Goal: Obtain resource: Download file/media

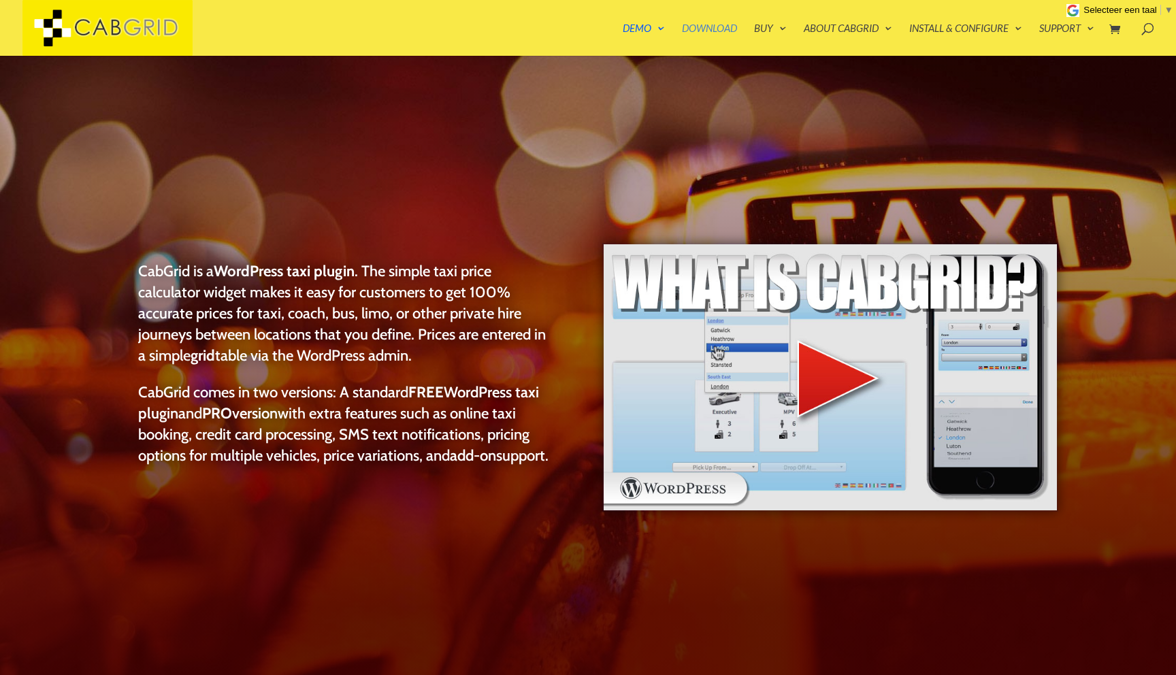
click at [700, 32] on link "Download" at bounding box center [709, 39] width 55 height 33
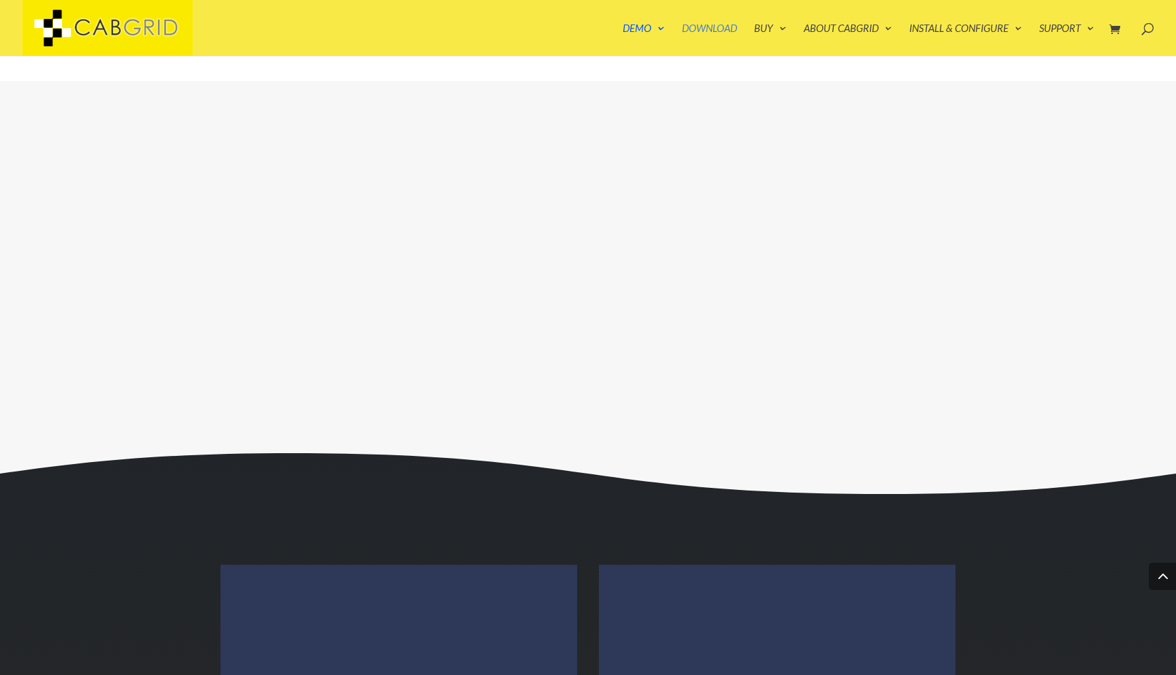
scroll to position [2370, 0]
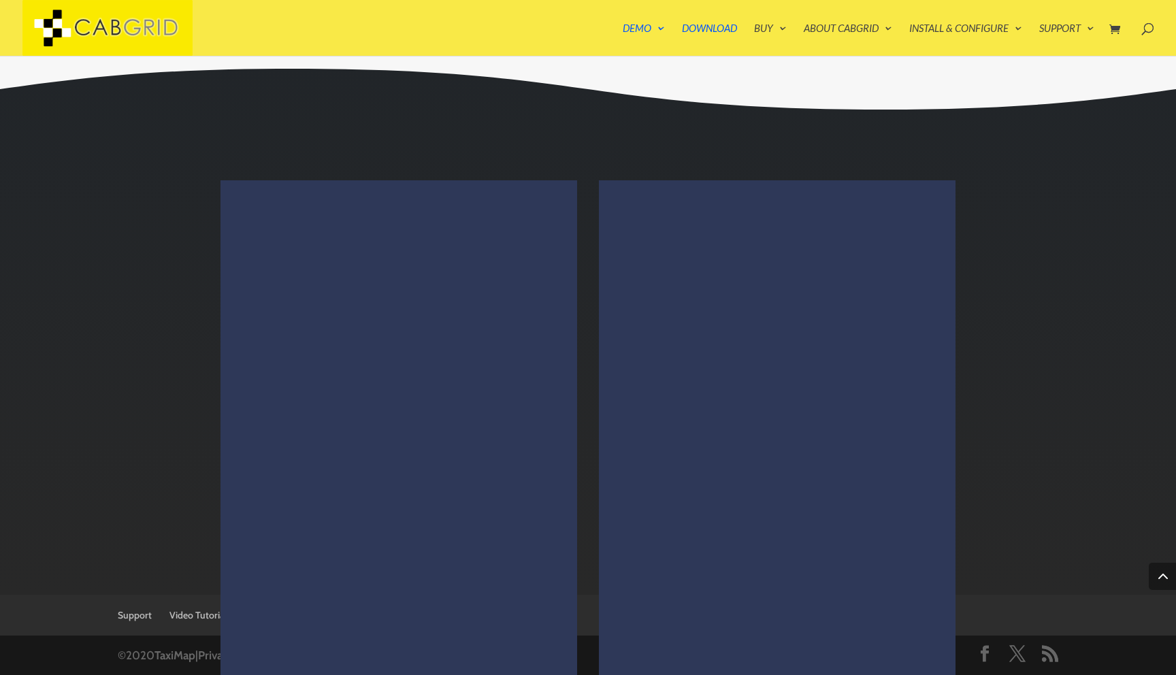
click at [425, 343] on li "Download and unzip the CabGrid WordPress taxi plugin." at bounding box center [404, 350] width 274 height 53
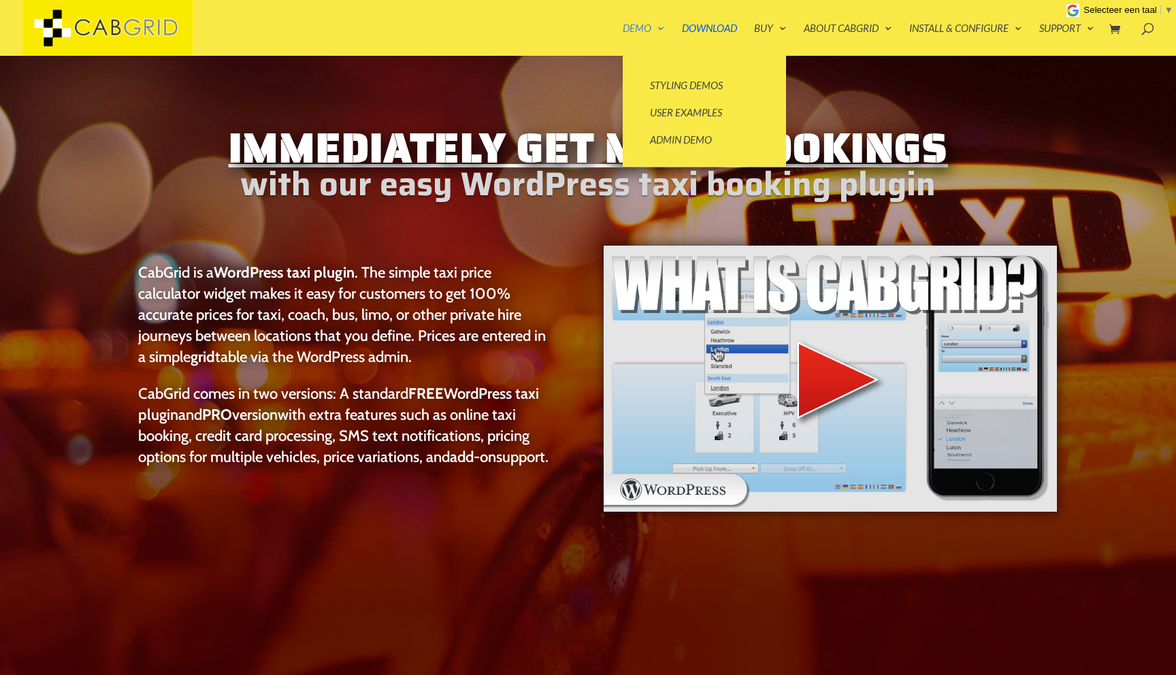
scroll to position [0, 0]
click at [687, 88] on link "Styling Demos" at bounding box center [704, 84] width 136 height 27
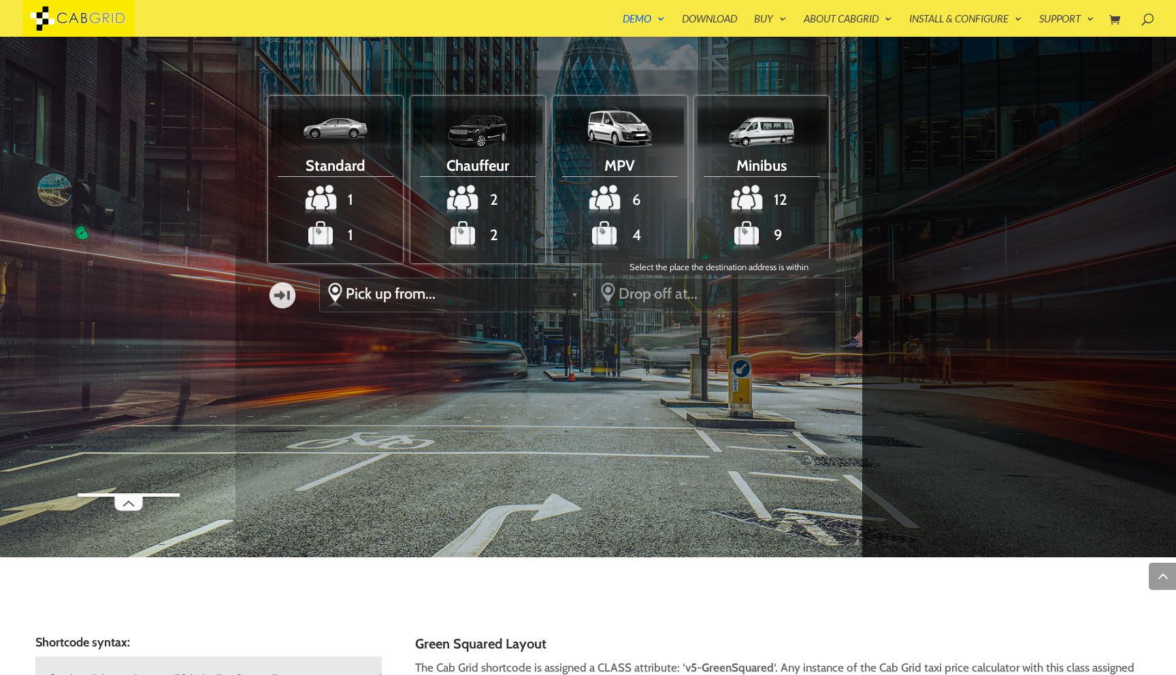
scroll to position [1737, 0]
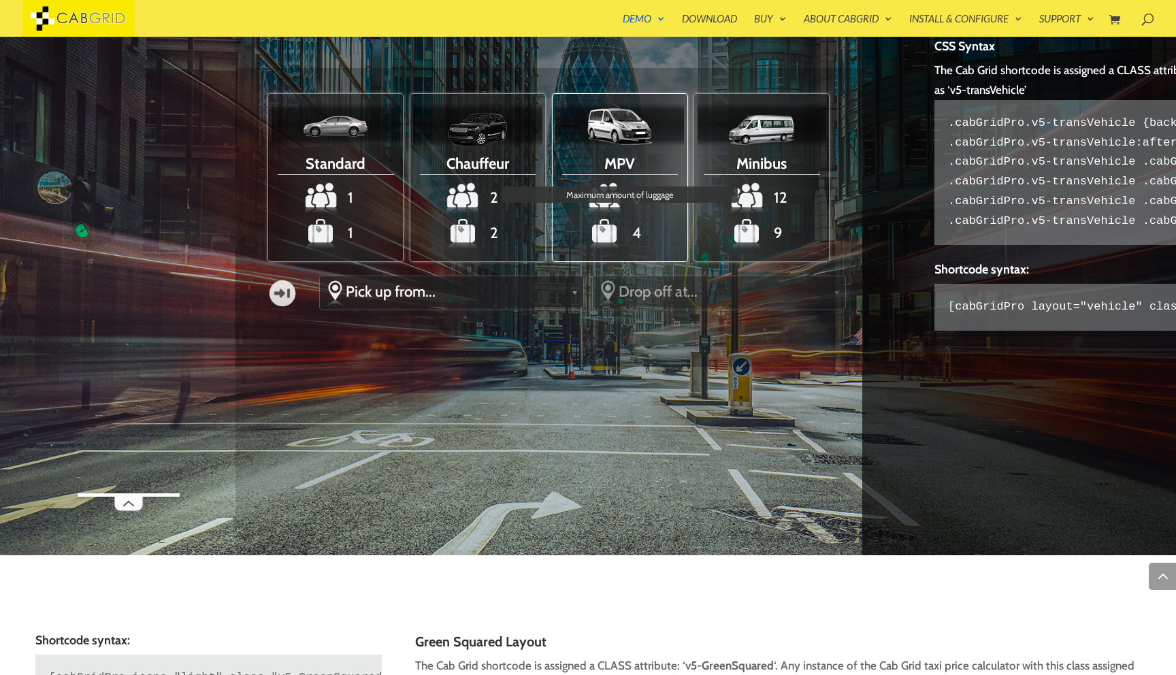
click at [612, 227] on span "4" at bounding box center [619, 233] width 129 height 33
click at [0, 0] on input "MPV 6 4 Maximum amount of luggage" at bounding box center [0, 0] width 0 height 0
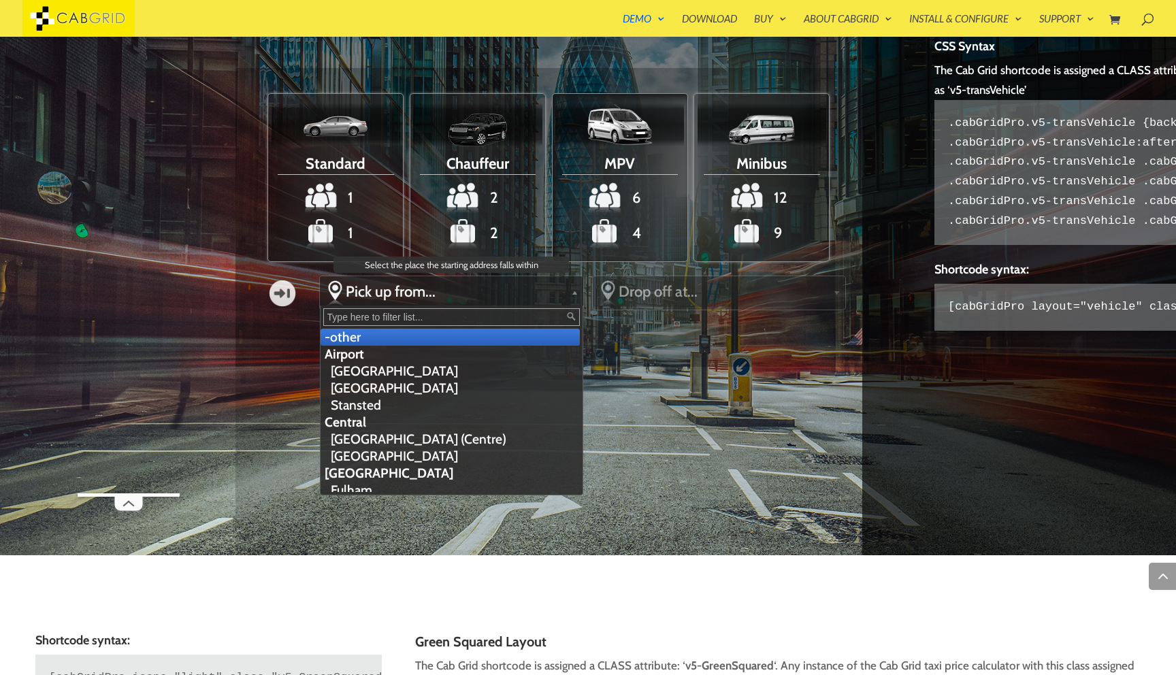
click at [474, 276] on link "Pick up from..." at bounding box center [451, 291] width 263 height 31
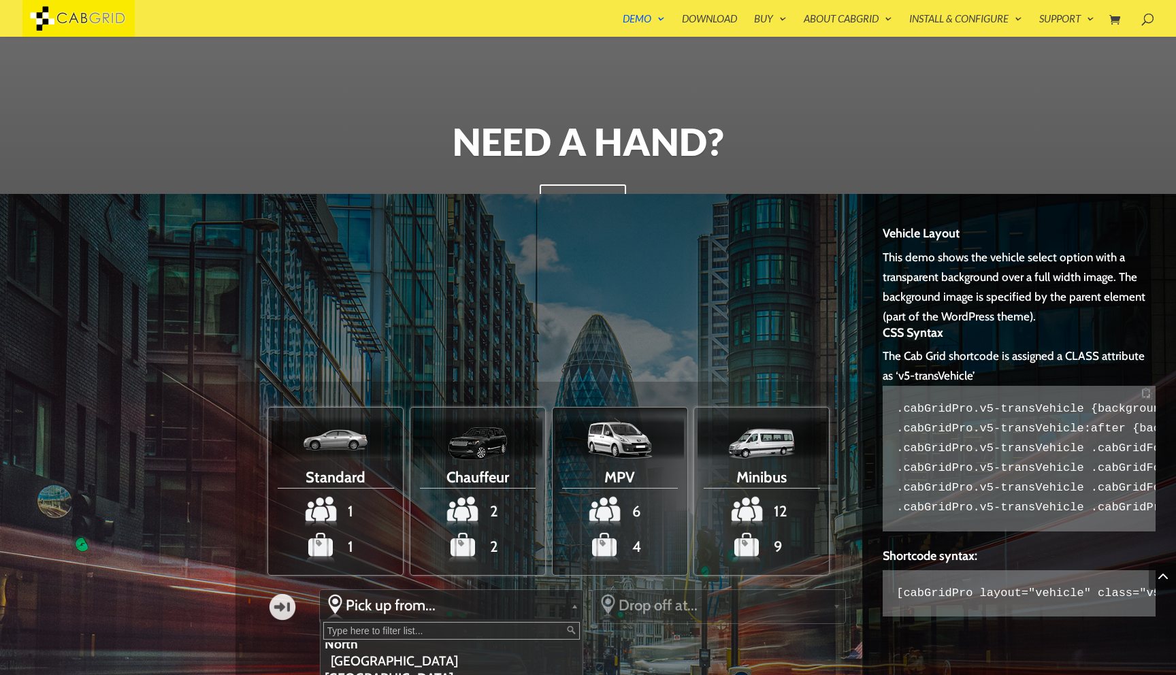
scroll to position [1441, 0]
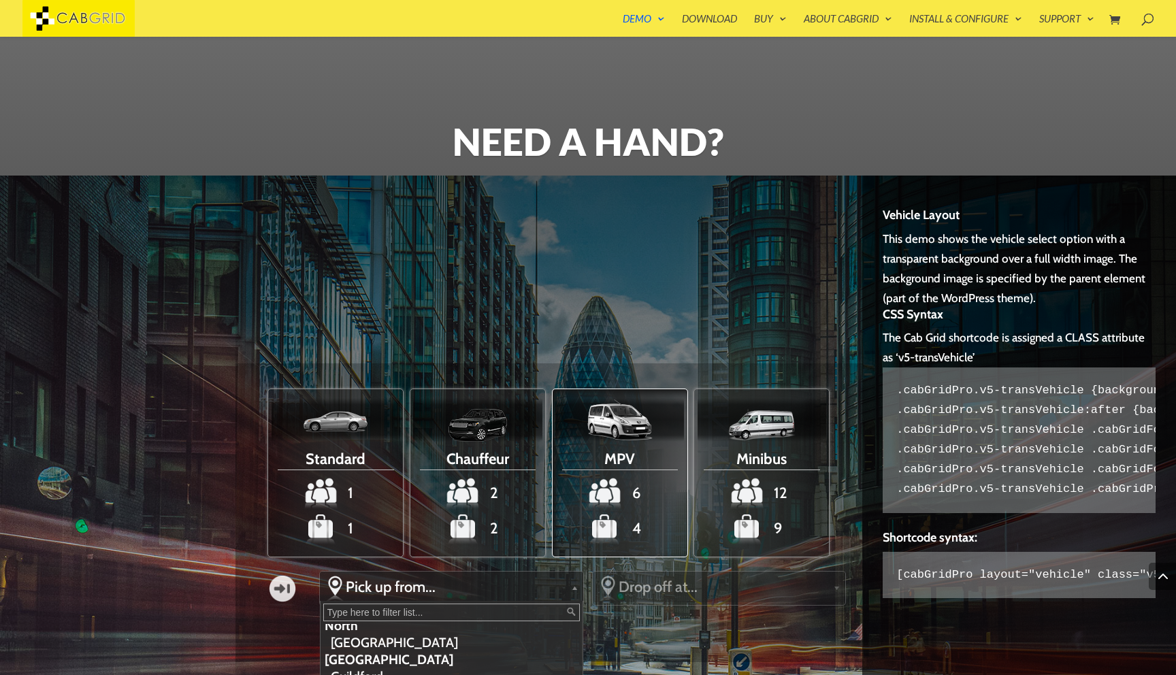
click at [610, 453] on span "MPV" at bounding box center [620, 457] width 116 height 26
click at [0, 0] on input "MPV 6 4" at bounding box center [0, 0] width 0 height 0
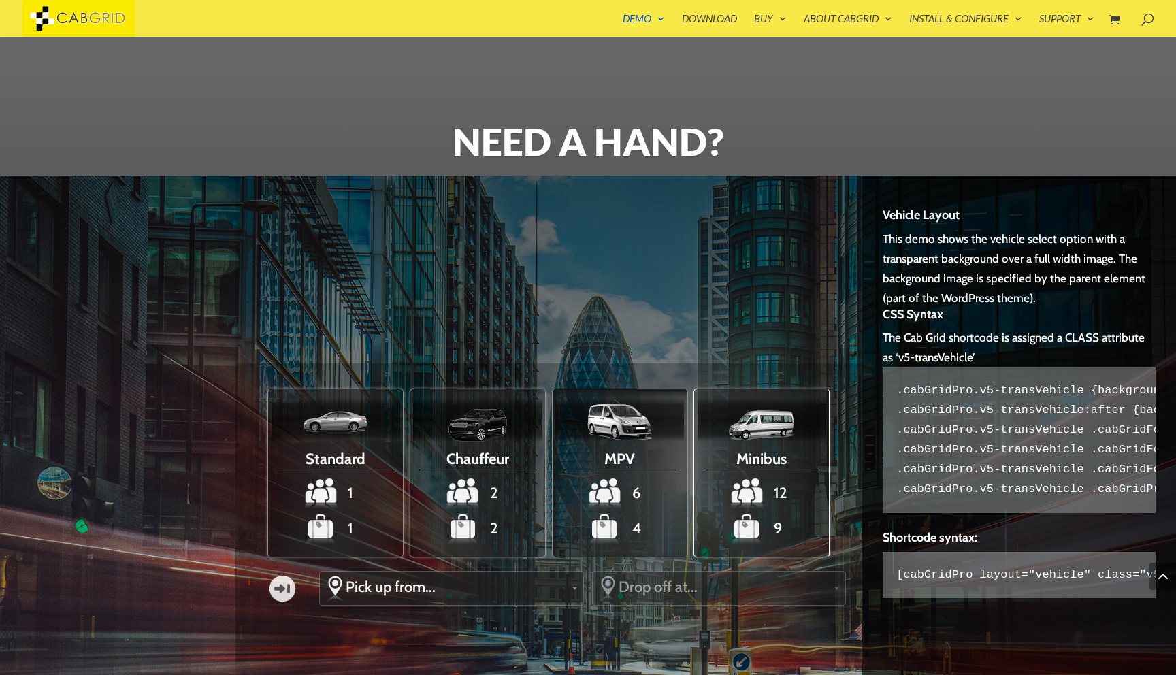
click at [748, 416] on img at bounding box center [761, 425] width 68 height 33
click at [0, 0] on input "Minibus 12 9" at bounding box center [0, 0] width 0 height 0
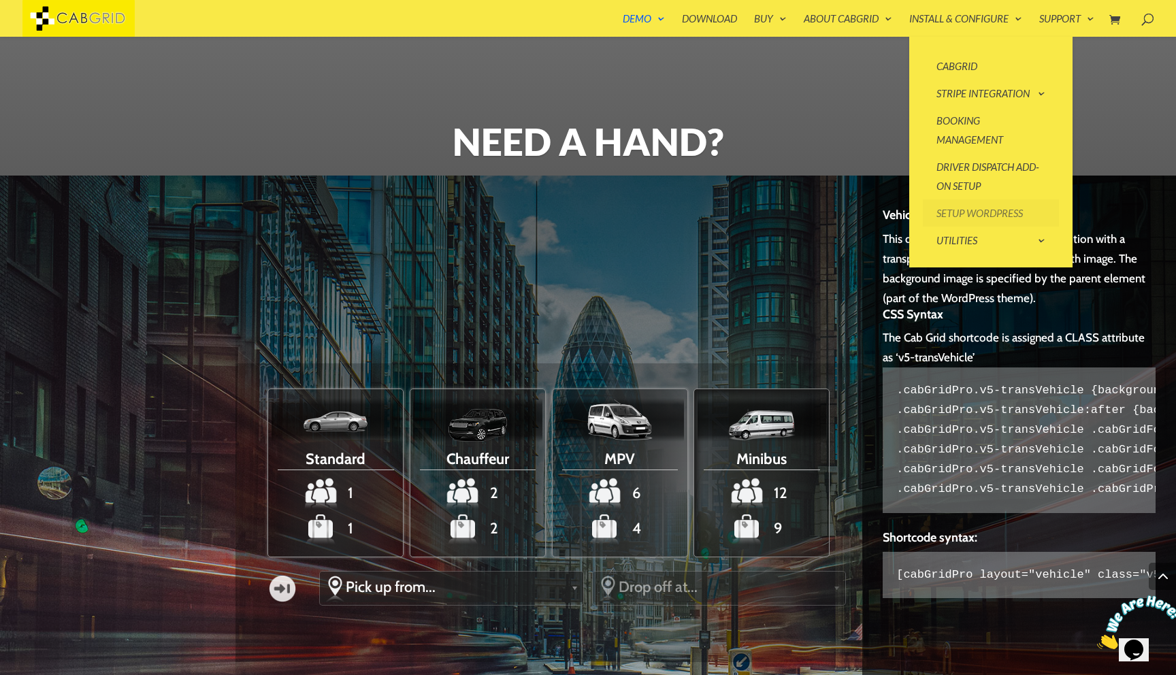
scroll to position [0, 0]
click at [979, 206] on link "Setup WordPress" at bounding box center [991, 212] width 136 height 27
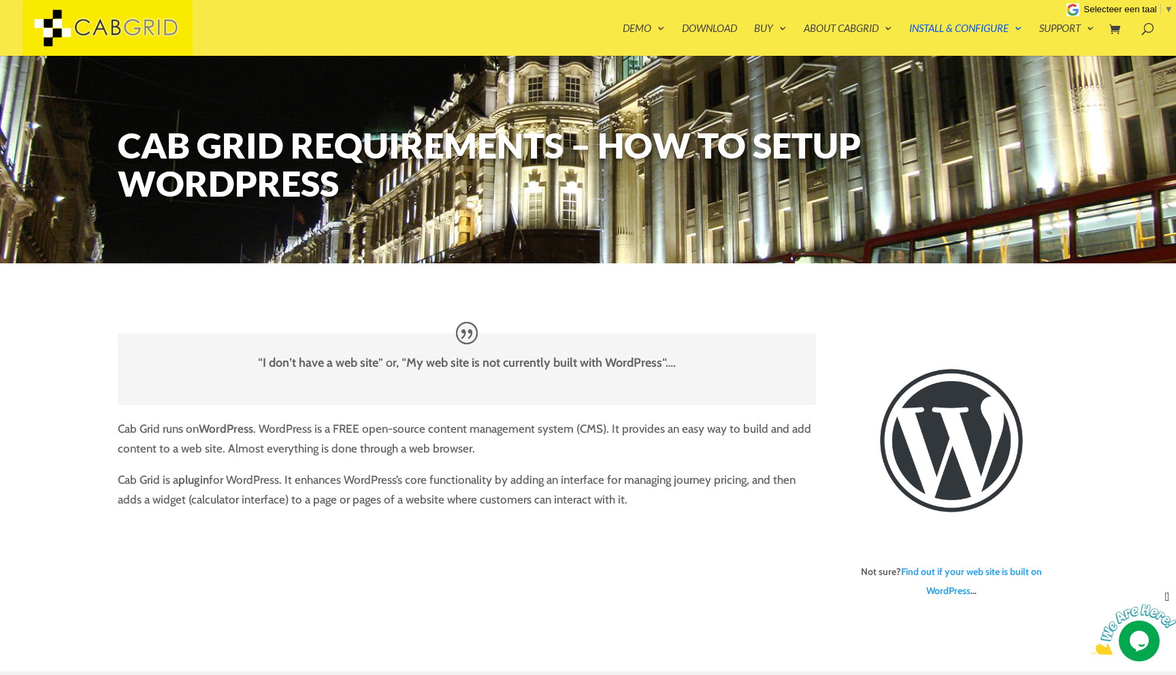
click at [118, 21] on img at bounding box center [107, 28] width 170 height 56
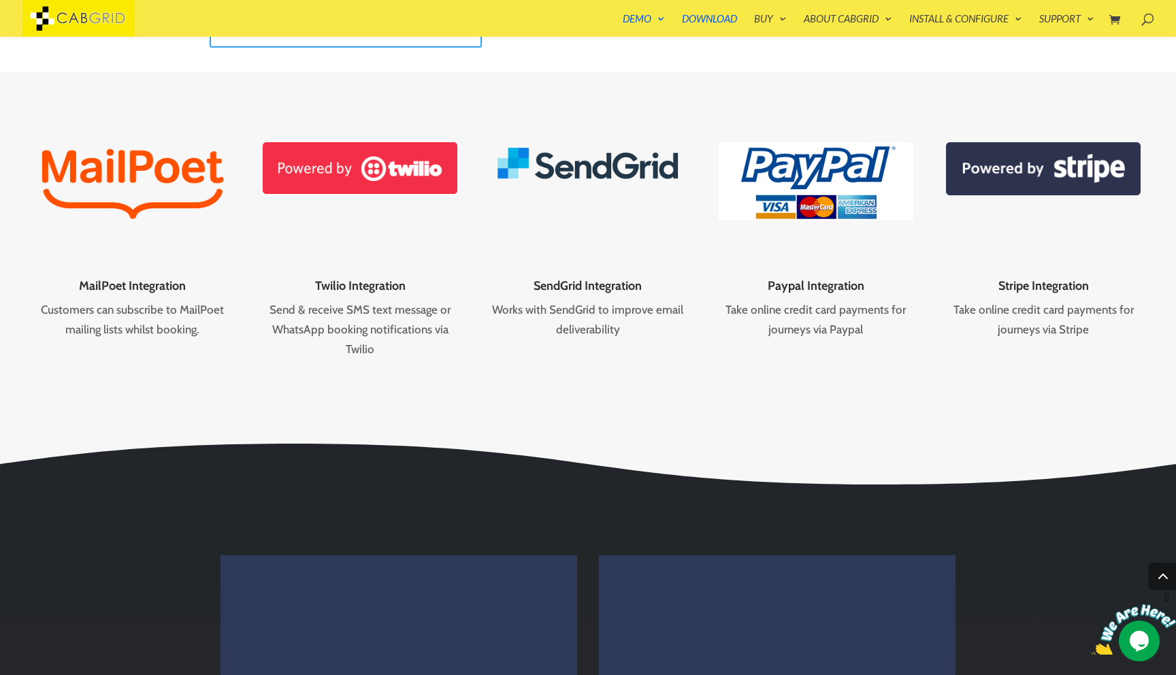
scroll to position [2351, 0]
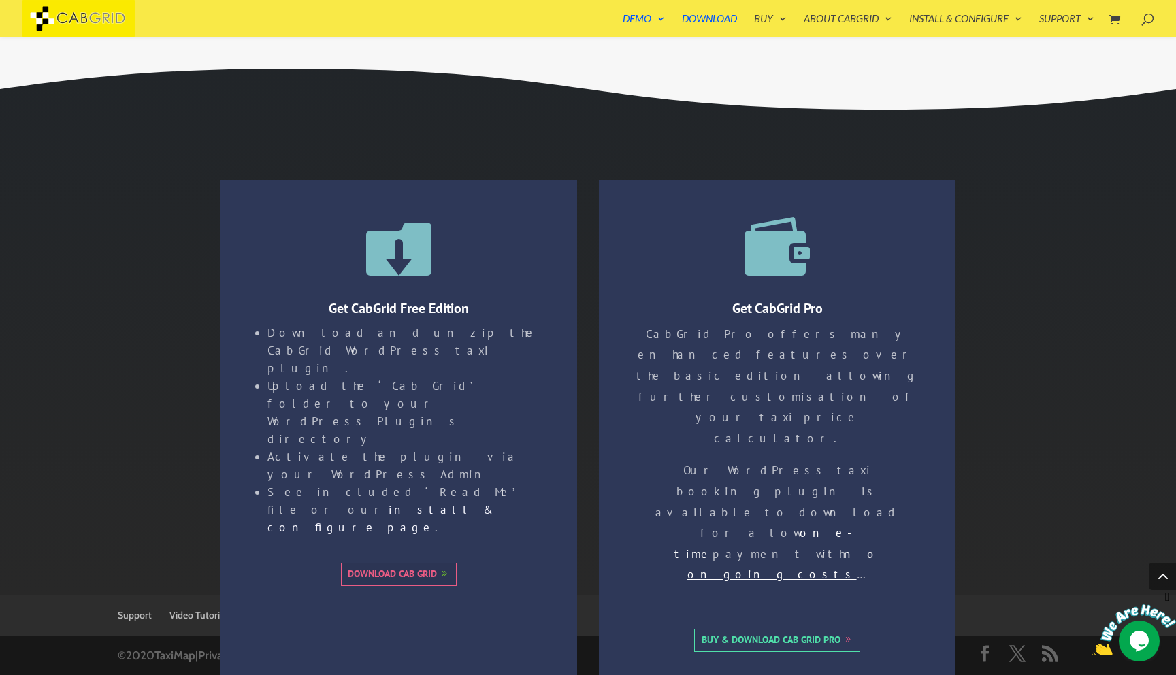
click at [440, 563] on link "Download Cab Grid" at bounding box center [399, 574] width 116 height 23
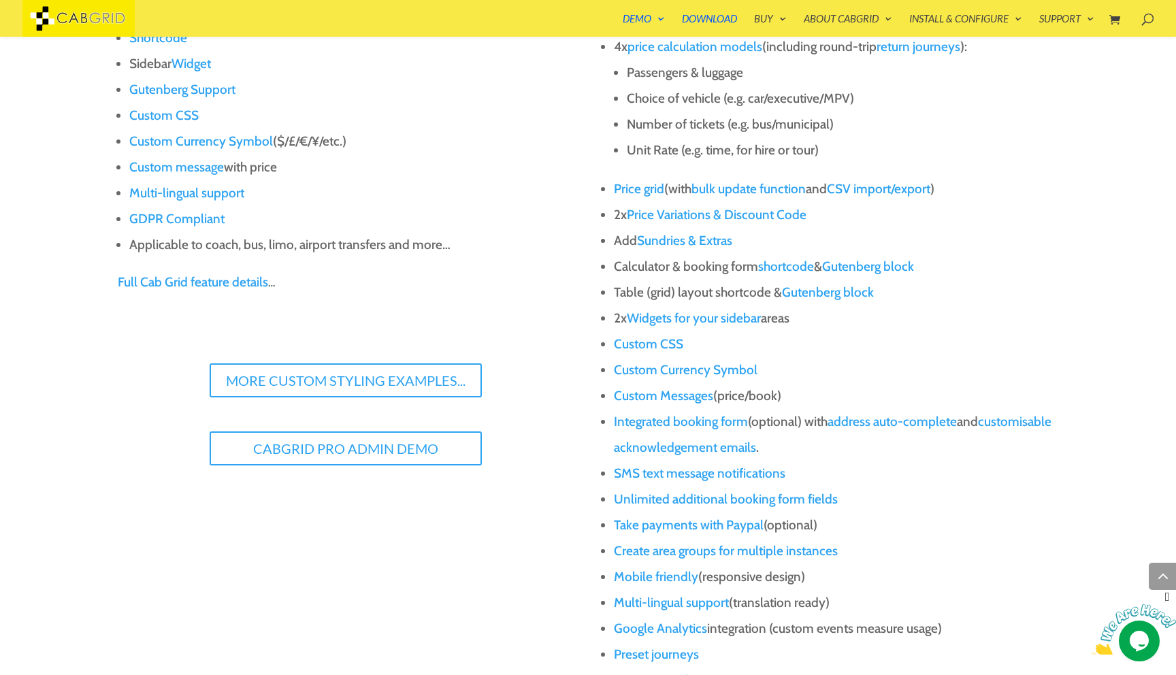
scroll to position [0, 0]
